Goal: Task Accomplishment & Management: Manage account settings

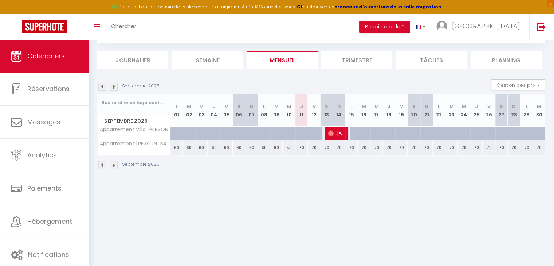
scroll to position [39, 0]
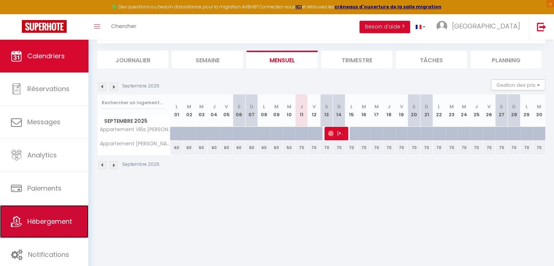
click at [54, 223] on span "Hébergement" at bounding box center [49, 221] width 45 height 9
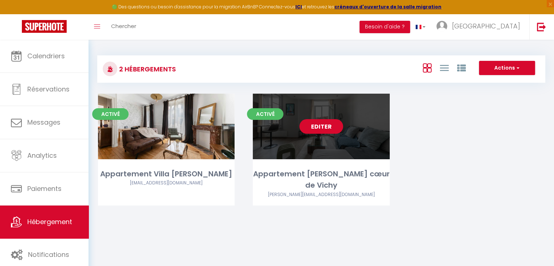
click at [316, 127] on link "Editer" at bounding box center [321, 126] width 44 height 15
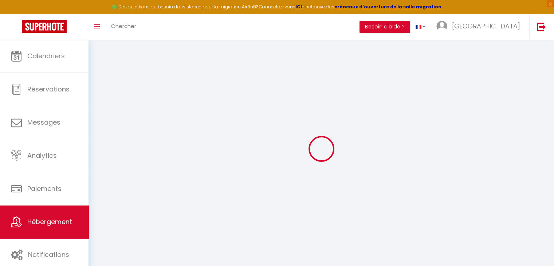
select select "16050-1468693025436448662"
select select "+ 22 %"
select select "+ 17 %"
select select "+ 10 %"
select select "16:00"
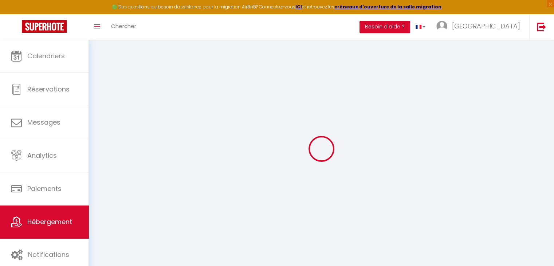
select select
select select "11:00"
select select "30"
select select "120"
select select
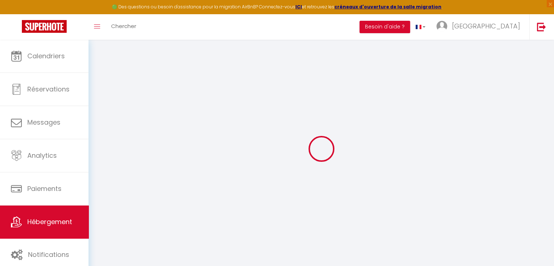
select select
checkbox input "false"
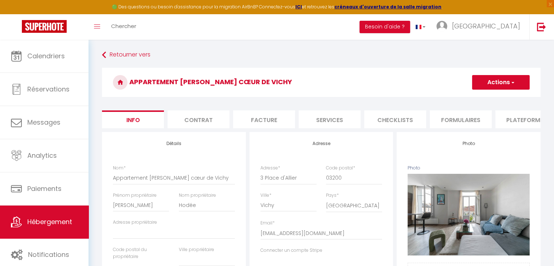
click at [511, 123] on li "Plateformes" at bounding box center [526, 119] width 62 height 18
select select
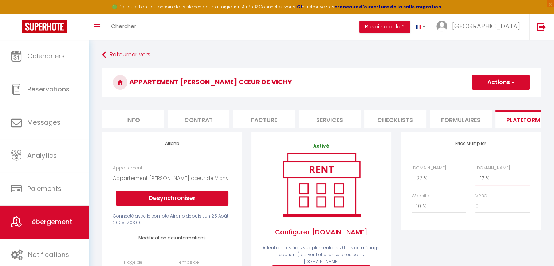
click at [482, 185] on select "0 + 1 % + 2 % + 3 % + 4 % + 5 % + 6 % + 7 % + 8 % + 9 %" at bounding box center [502, 178] width 54 height 14
select select "+ 50 %"
click at [475, 177] on select "0 + 1 % + 2 % + 3 % + 4 % + 5 % + 6 % + 7 % + 8 % + 9 %" at bounding box center [502, 178] width 54 height 14
select select
drag, startPoint x: 520, startPoint y: 161, endPoint x: 523, endPoint y: 158, distance: 4.1
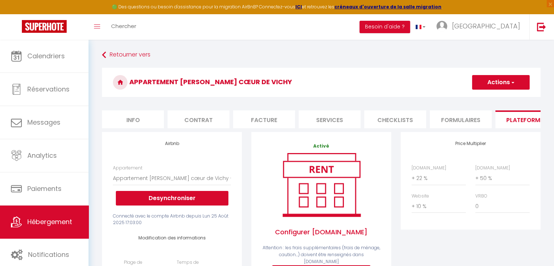
click at [523, 158] on div "Price Multiplier [DOMAIN_NAME] 0 + 1 % + 2 % + 3 % + 4 % + 5 % + 6 % + 7 %" at bounding box center [471, 181] width 140 height 98
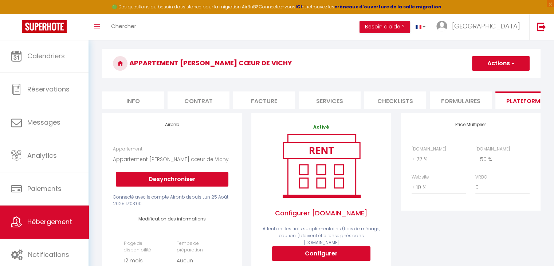
scroll to position [20, 0]
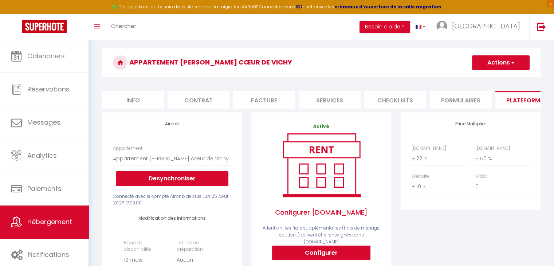
click at [507, 61] on button "Actions" at bounding box center [501, 62] width 58 height 15
click at [490, 79] on link "Enregistrer" at bounding box center [501, 78] width 58 height 9
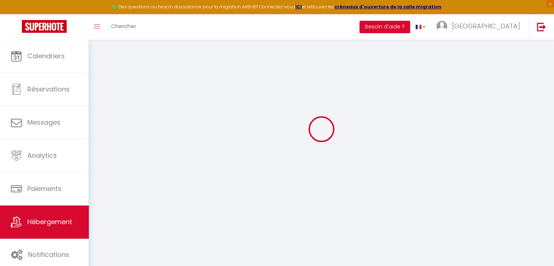
select select "365"
select select "EUR"
select select
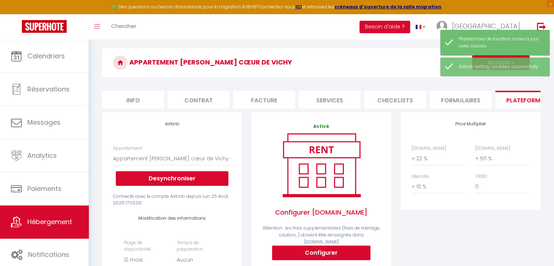
click at [397, 79] on div "Appartement [PERSON_NAME] cœur de Vichy Actions Enregistrer" at bounding box center [321, 64] width 439 height 33
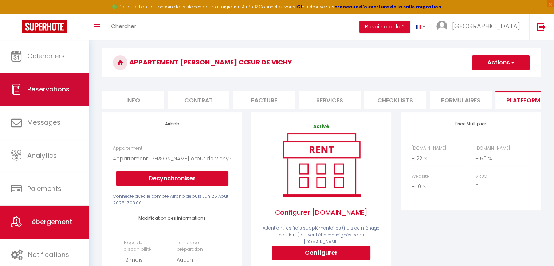
scroll to position [0, 0]
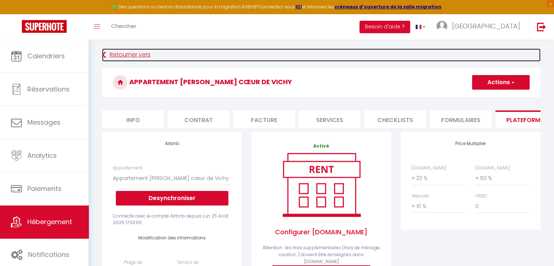
click at [112, 59] on link "Retourner vers" at bounding box center [321, 54] width 439 height 13
